Goal: Complete application form

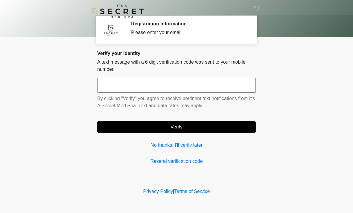
click at [159, 147] on link "No thanks, I'll verify later" at bounding box center [176, 145] width 158 height 7
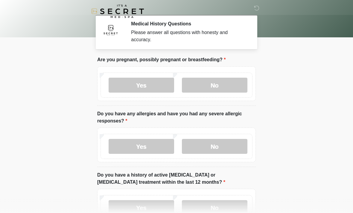
click at [219, 88] on label "No" at bounding box center [214, 85] width 65 height 15
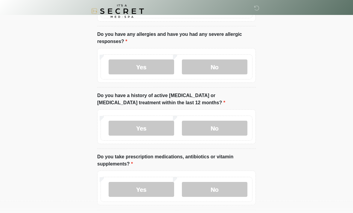
scroll to position [88, 0]
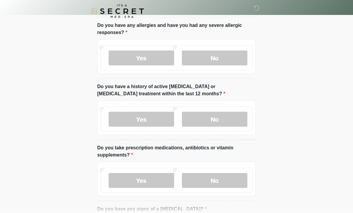
click at [229, 57] on label "No" at bounding box center [214, 58] width 65 height 15
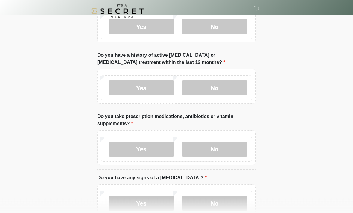
click at [230, 87] on label "No" at bounding box center [214, 88] width 65 height 15
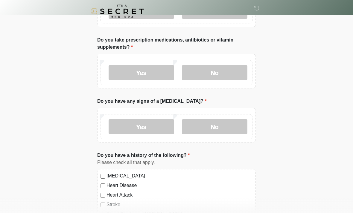
scroll to position [197, 0]
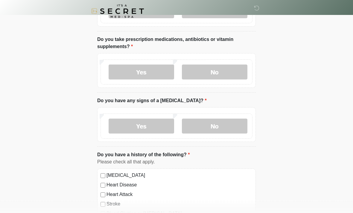
click at [147, 74] on label "Yes" at bounding box center [141, 72] width 65 height 15
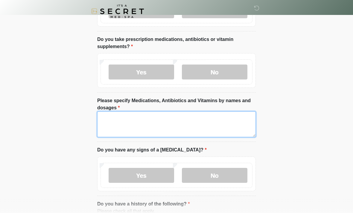
click at [191, 121] on textarea "Please specify Medications, Antibiotics and Vitamins by names and dosages" at bounding box center [176, 125] width 158 height 26
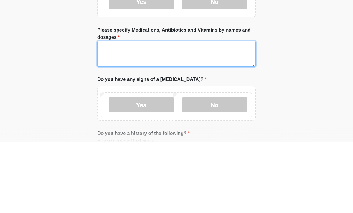
click at [137, 112] on textarea "Please specify Medications, Antibiotics and Vitamins by names and dosages" at bounding box center [176, 125] width 158 height 26
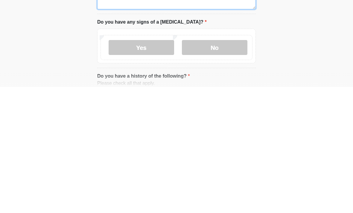
scroll to position [200, 0]
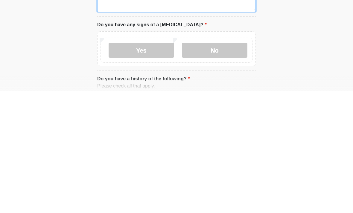
type textarea "********"
click at [224, 165] on label "No" at bounding box center [214, 172] width 65 height 15
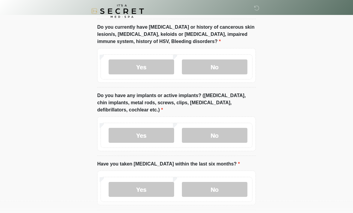
scroll to position [522, 0]
click at [228, 65] on label "No" at bounding box center [214, 67] width 65 height 15
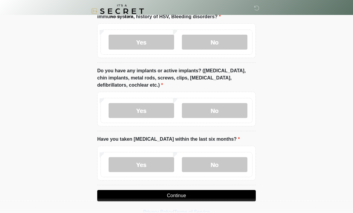
scroll to position [547, 0]
click at [224, 110] on label "No" at bounding box center [214, 110] width 65 height 15
click at [229, 165] on label "No" at bounding box center [214, 164] width 65 height 15
click at [241, 196] on button "Continue" at bounding box center [176, 195] width 158 height 11
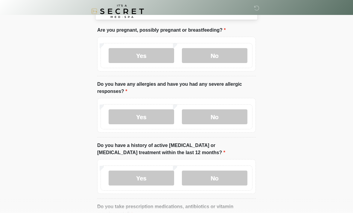
scroll to position [0, 0]
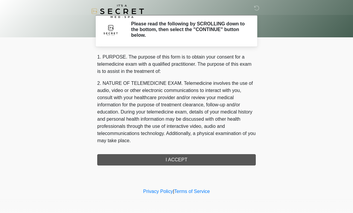
click at [204, 161] on div "1. PURPOSE. The purpose of this form is to obtain your consent for a telemedici…" at bounding box center [176, 110] width 158 height 112
click at [184, 163] on div "1. PURPOSE. The purpose of this form is to obtain your consent for a telemedici…" at bounding box center [176, 110] width 158 height 112
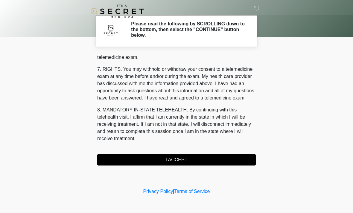
scroll to position [253, 0]
click at [182, 162] on button "I ACCEPT" at bounding box center [176, 159] width 158 height 11
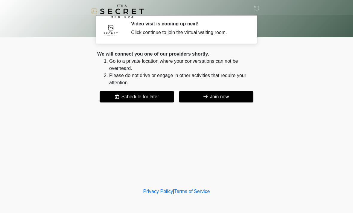
click at [227, 97] on button "Join now" at bounding box center [216, 96] width 74 height 11
